Goal: Transaction & Acquisition: Purchase product/service

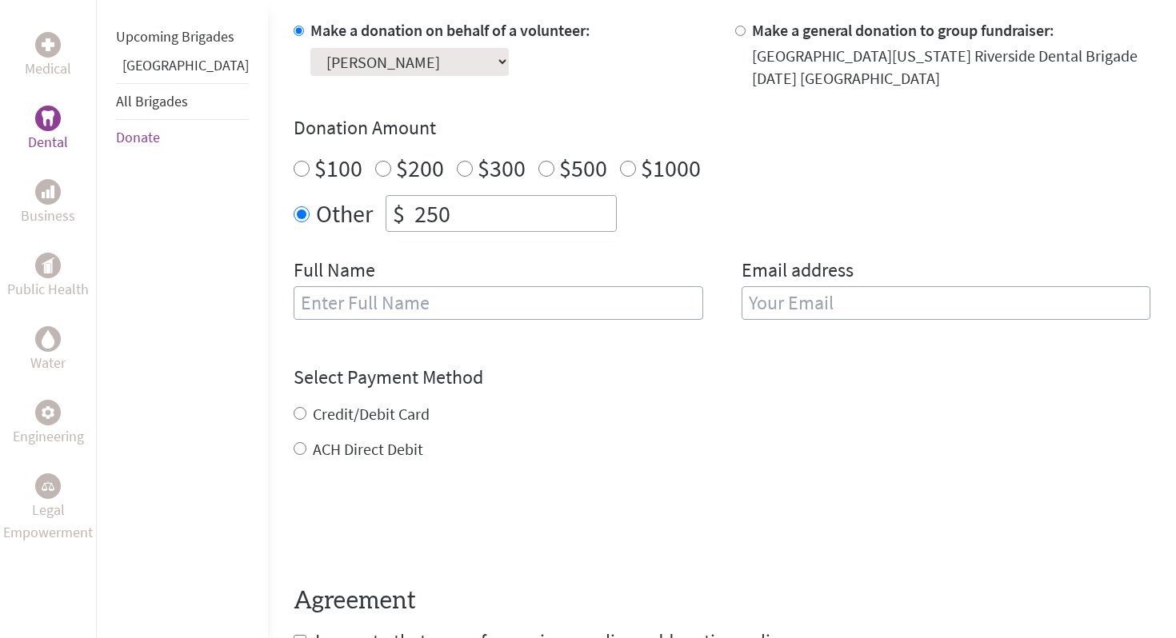
scroll to position [528, 0]
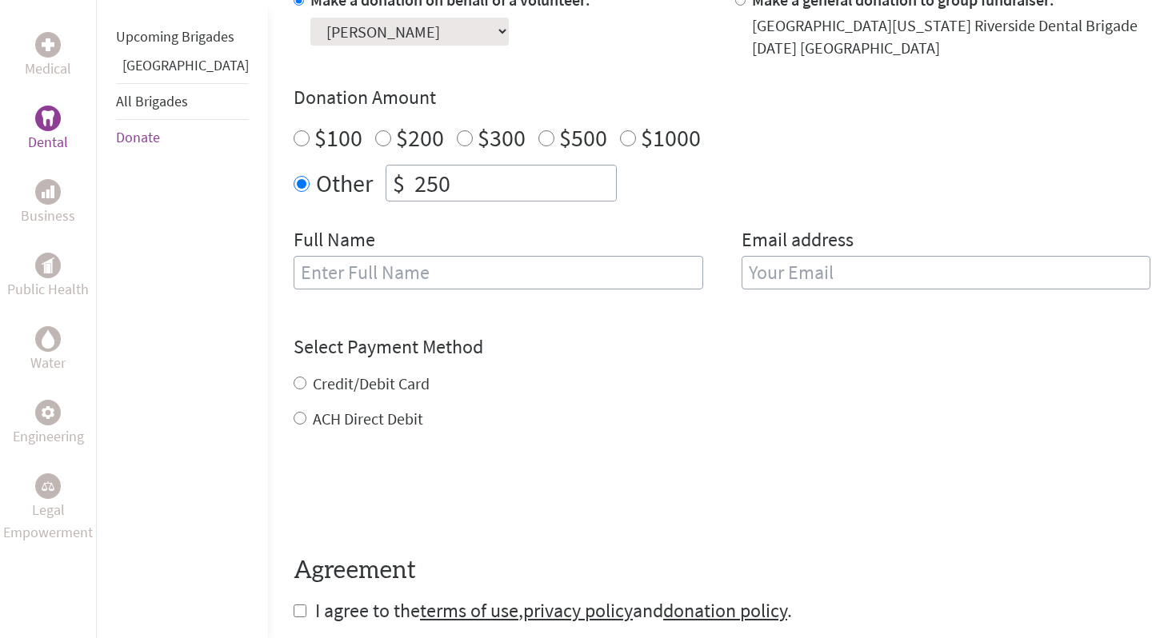
click at [466, 282] on input "text" at bounding box center [499, 273] width 410 height 34
type input "[PERSON_NAME]"
type input "[EMAIL_ADDRESS][DOMAIN_NAME]"
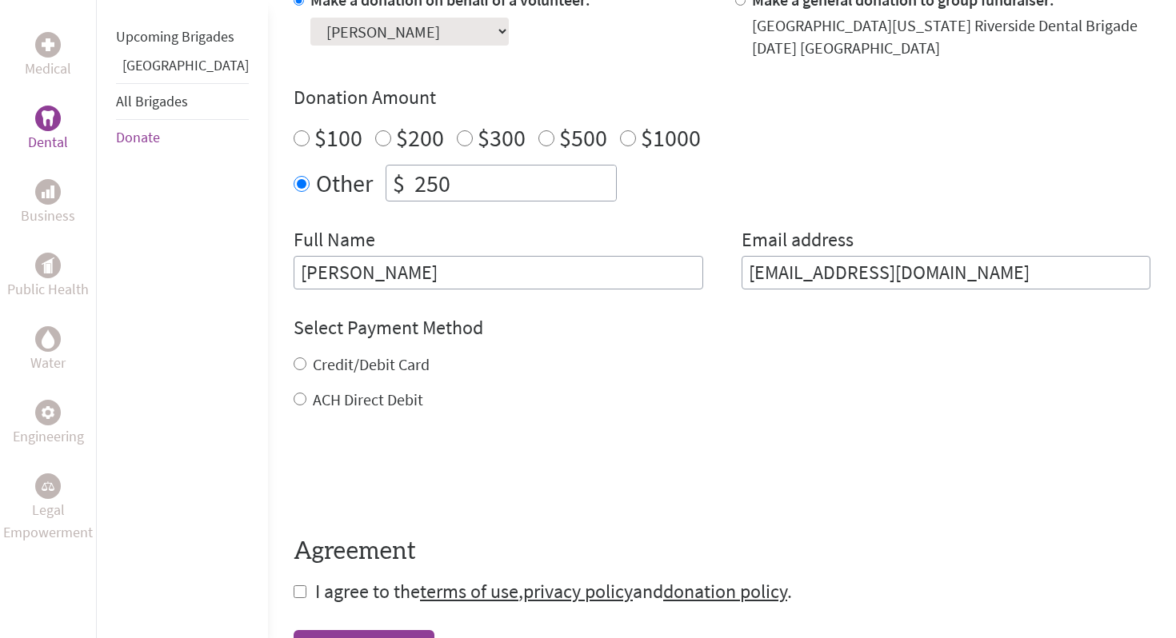
click at [546, 390] on div "ACH Direct Debit" at bounding box center [722, 400] width 857 height 22
click at [346, 359] on label "Credit/Debit Card" at bounding box center [371, 364] width 117 height 20
click at [306, 359] on input "Credit/Debit Card" at bounding box center [300, 364] width 13 height 13
radio input "true"
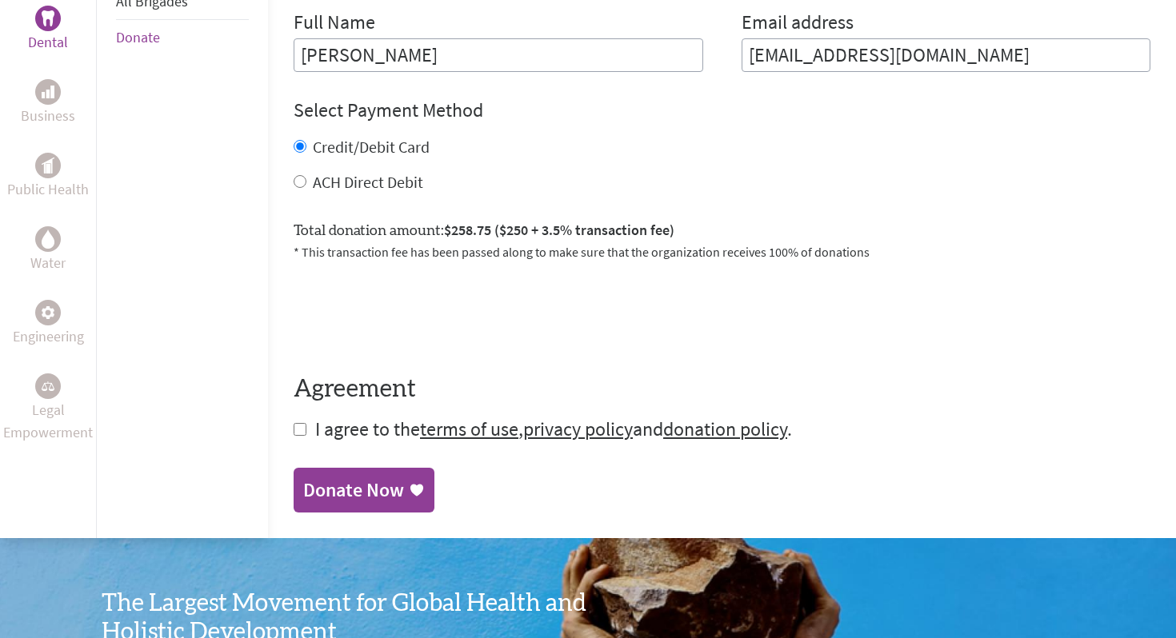
scroll to position [746, 0]
click at [294, 429] on input "checkbox" at bounding box center [300, 428] width 13 height 13
checkbox input "true"
click at [360, 480] on div "Donate Now" at bounding box center [364, 491] width 122 height 26
